Goal: Find specific page/section: Find specific page/section

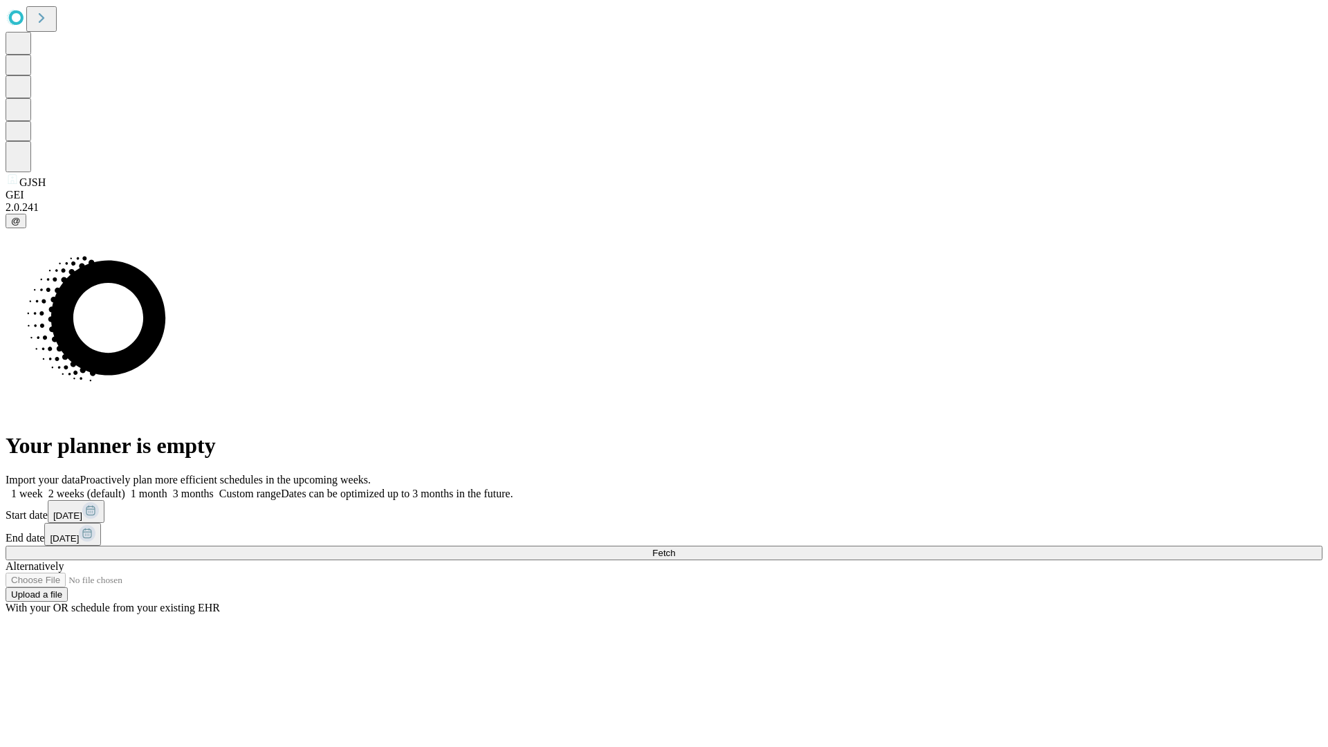
click at [675, 548] on span "Fetch" at bounding box center [663, 553] width 23 height 10
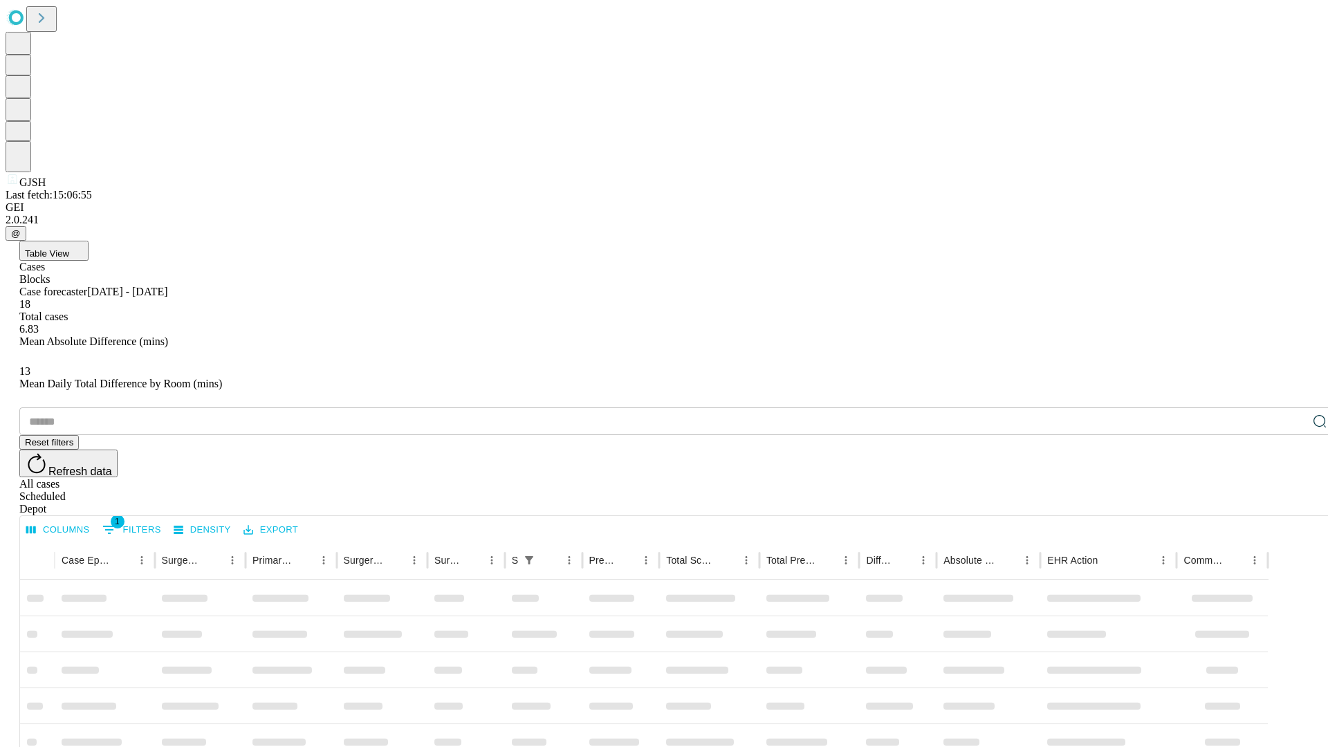
click at [1292, 503] on div "Depot" at bounding box center [677, 509] width 1316 height 12
